Goal: Task Accomplishment & Management: Manage account settings

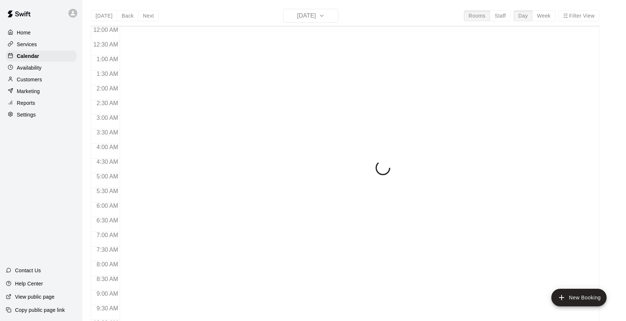
scroll to position [231, 0]
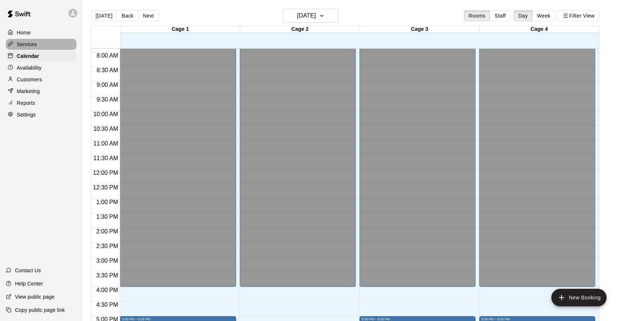
click at [45, 47] on div "Services" at bounding box center [41, 44] width 71 height 11
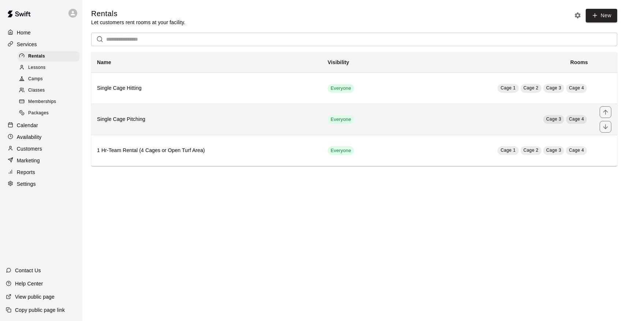
click at [209, 116] on h6 "Single Cage Pitching" at bounding box center [206, 119] width 219 height 8
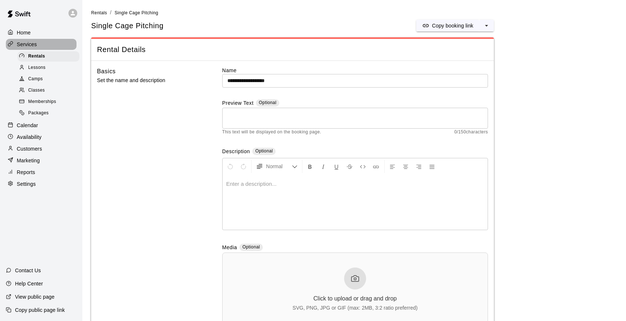
click at [51, 45] on div "Services" at bounding box center [41, 44] width 71 height 11
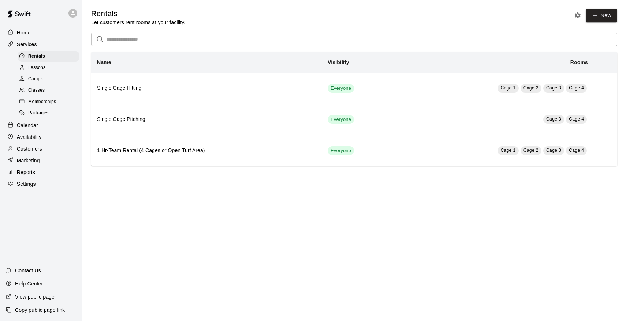
click at [49, 123] on div "Calendar" at bounding box center [41, 125] width 71 height 11
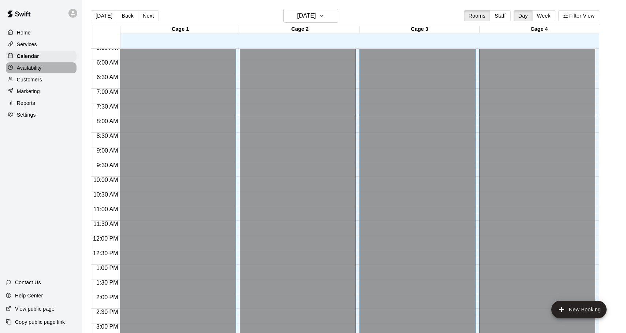
click at [40, 68] on p "Availability" at bounding box center [29, 67] width 25 height 7
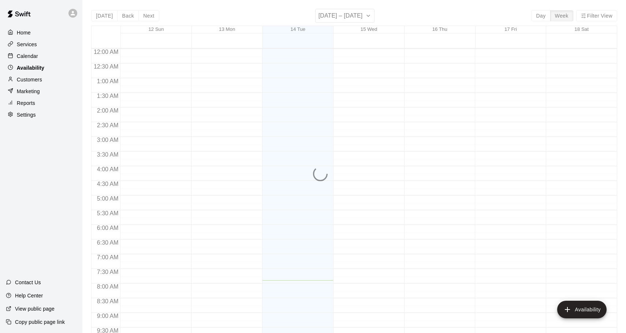
scroll to position [231, 0]
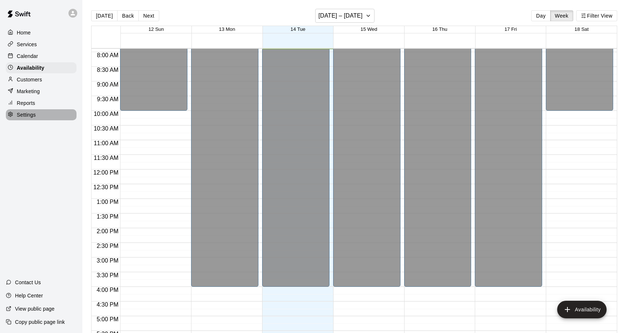
click at [32, 114] on p "Settings" at bounding box center [26, 114] width 19 height 7
select select "**"
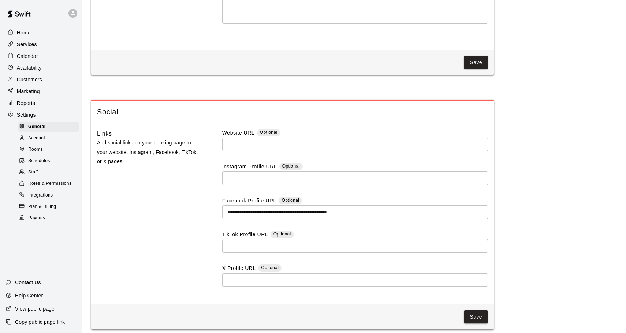
scroll to position [1952, 0]
click at [44, 159] on span "Schedules" at bounding box center [39, 160] width 22 height 7
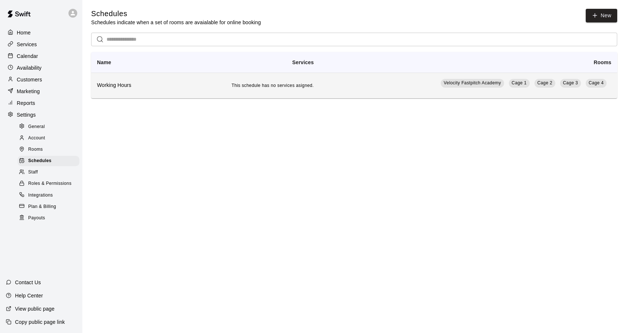
scroll to position [0, 0]
click at [206, 83] on td "This schedule has no services asigned." at bounding box center [242, 86] width 153 height 26
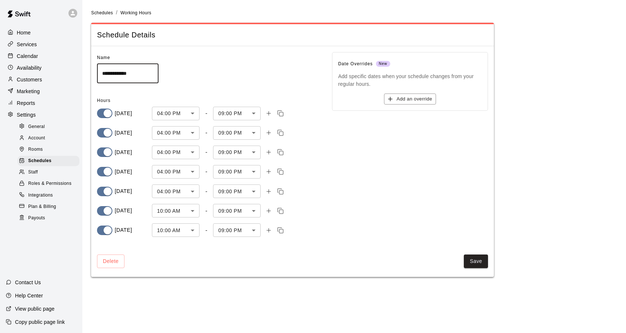
click at [255, 111] on body "**********" at bounding box center [313, 142] width 626 height 285
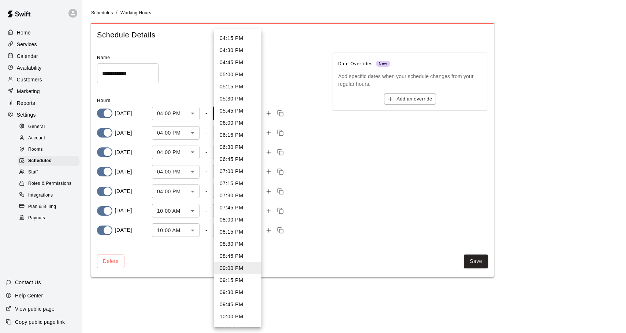
click at [348, 225] on div at bounding box center [313, 166] width 626 height 333
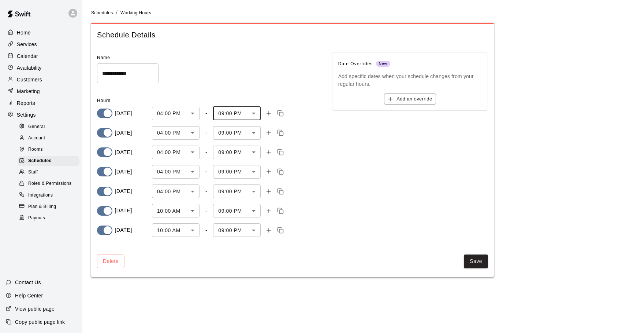
click at [50, 234] on div "Home Services Calendar Availability Customers Marketing Reports Settings Genera…" at bounding box center [41, 166] width 82 height 333
click at [32, 77] on p "Customers" at bounding box center [29, 79] width 25 height 7
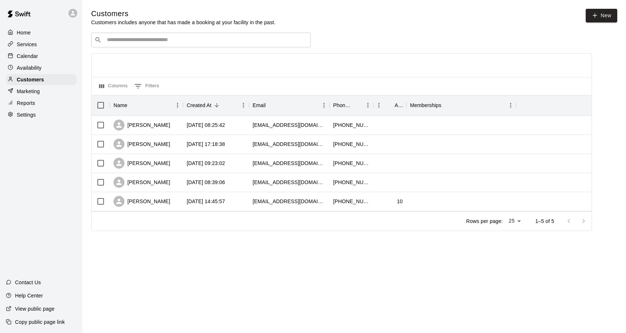
click at [33, 55] on p "Calendar" at bounding box center [27, 55] width 21 height 7
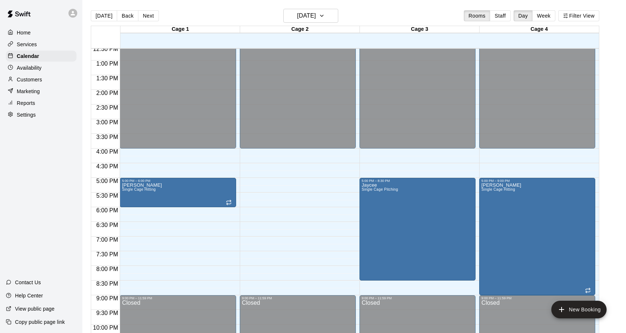
scroll to position [358, 0]
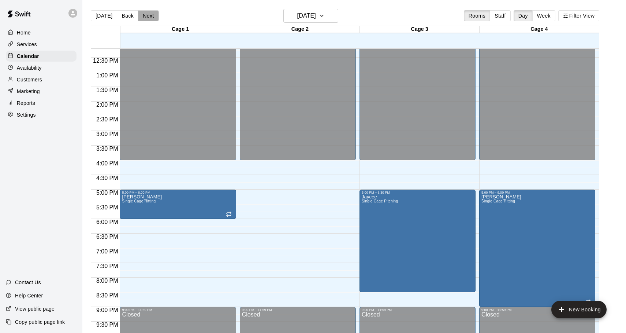
click at [149, 19] on button "Next" at bounding box center [148, 15] width 21 height 11
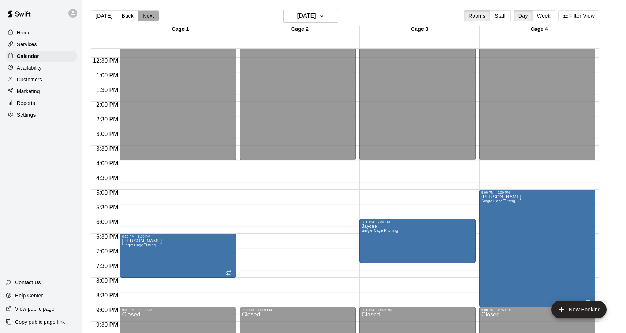
click at [147, 18] on button "Next" at bounding box center [148, 15] width 21 height 11
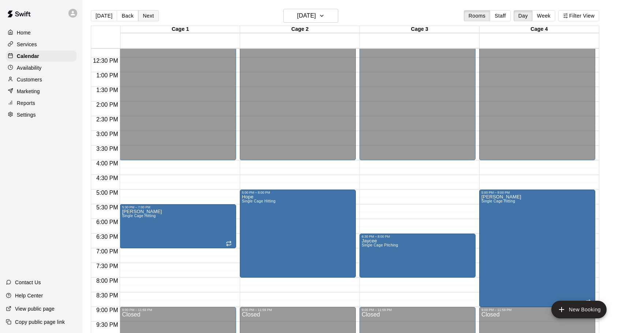
click at [148, 19] on button "Next" at bounding box center [148, 15] width 21 height 11
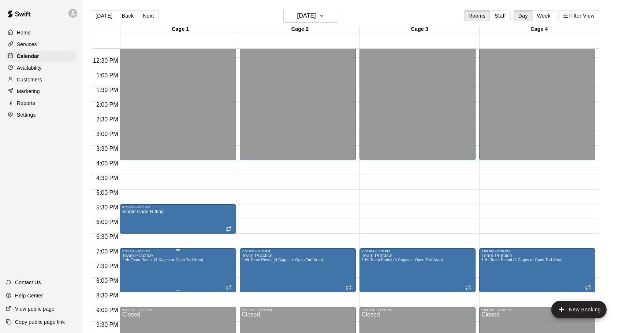
click at [131, 296] on icon "delete" at bounding box center [129, 295] width 5 height 7
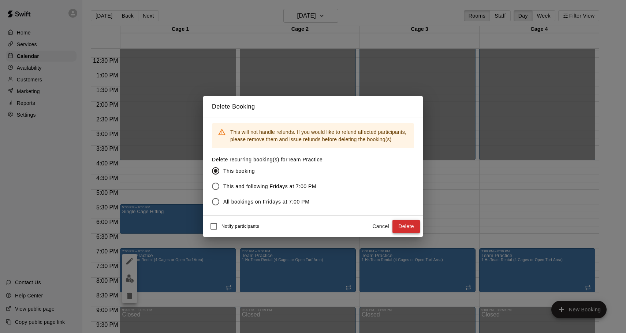
click at [414, 226] on button "Delete" at bounding box center [406, 226] width 27 height 14
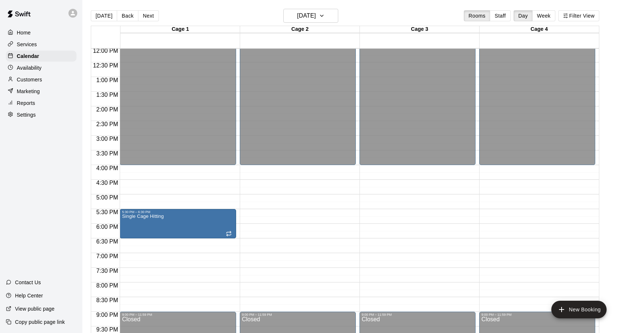
scroll to position [352, 0]
